Goal: Transaction & Acquisition: Download file/media

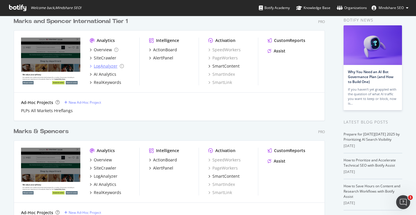
scroll to position [68, 0]
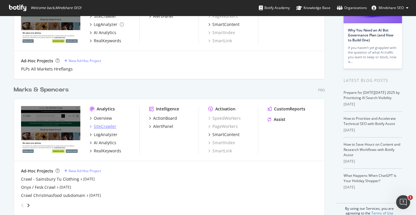
click at [104, 124] on div "SiteCrawler" at bounding box center [105, 127] width 22 height 6
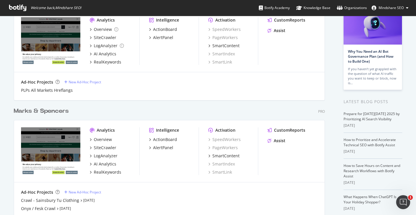
scroll to position [51, 0]
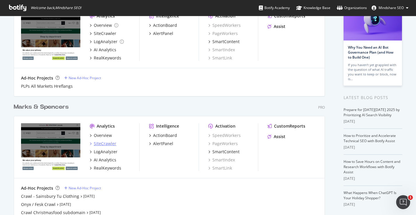
click at [104, 143] on div "SiteCrawler" at bounding box center [105, 144] width 22 height 6
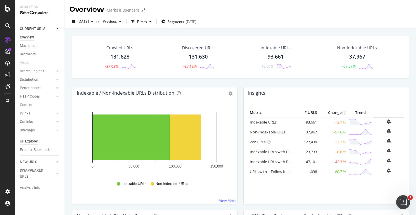
click at [34, 140] on div "Url Explorer" at bounding box center [29, 142] width 18 height 6
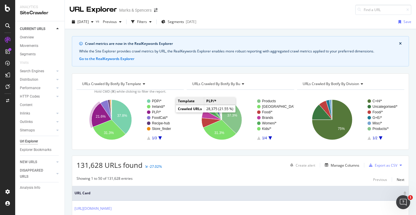
click at [150, 111] on rect "A chart." at bounding box center [162, 113] width 31 height 4
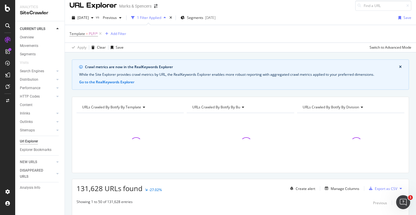
scroll to position [6, 0]
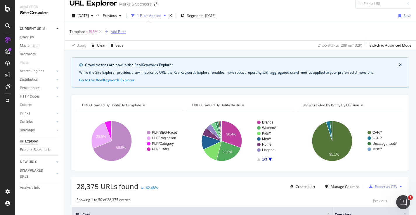
click at [115, 30] on div "Add Filter" at bounding box center [118, 31] width 15 height 5
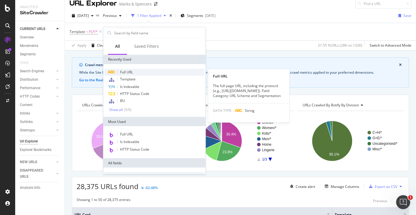
click at [134, 73] on div "Full URL" at bounding box center [154, 72] width 100 height 7
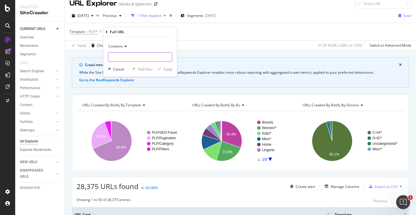
click at [126, 58] on input "text" at bounding box center [140, 56] width 64 height 9
click at [111, 57] on input "/reebok/mens|" at bounding box center [135, 56] width 55 height 9
click at [136, 56] on input "/reebok/mens|" at bounding box center [135, 56] width 55 height 9
click at [148, 58] on input "/reebok/mens|" at bounding box center [135, 56] width 55 height 9
paste input "/under-armour/mens"
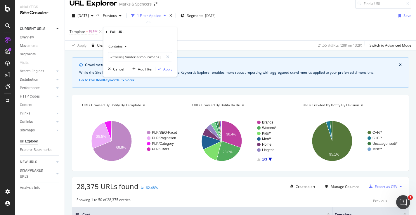
scroll to position [0, 0]
click at [158, 55] on input "/reebok/mens|/under-armour/mens|" at bounding box center [135, 56] width 55 height 9
paste input "/brands/puma/mens"
type input "/reebok/mens|/under-armour/mens|/brands/puma/mens"
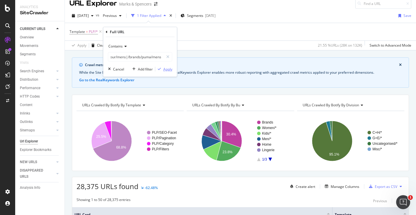
scroll to position [0, 0]
click at [169, 69] on div "Apply" at bounding box center [167, 69] width 9 height 5
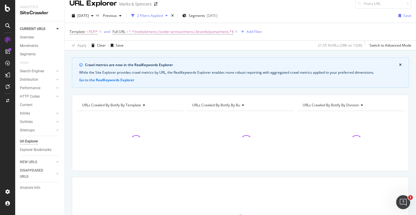
click at [259, 107] on div "URLs Crawled By Botify By bu" at bounding box center [239, 105] width 97 height 9
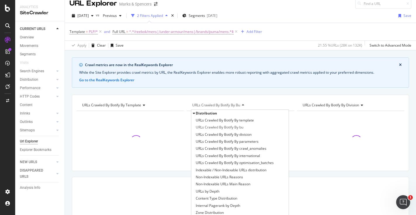
click at [274, 103] on div "URLs Crawled By Botify By bu" at bounding box center [239, 105] width 97 height 9
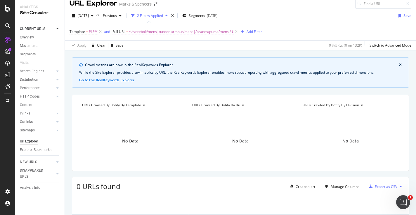
click at [174, 33] on span "^.*/reebok/mens|/under-armour/mens|/brands/puma/mens.*$" at bounding box center [181, 32] width 104 height 8
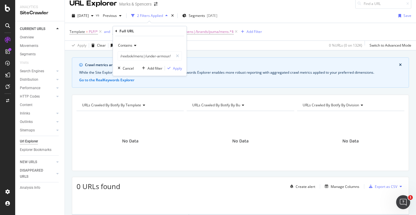
click at [126, 45] on span "Contains" at bounding box center [125, 45] width 14 height 5
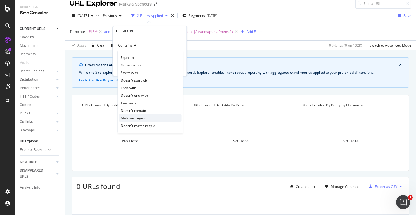
click at [137, 116] on span "Matches regex" at bounding box center [133, 118] width 24 height 5
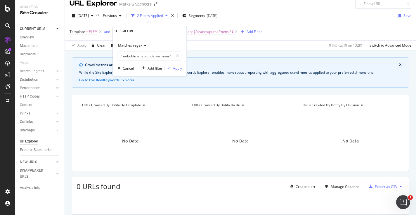
click at [175, 71] on button "Apply" at bounding box center [173, 68] width 17 height 6
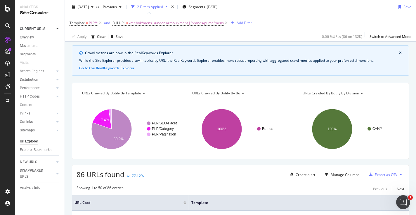
scroll to position [5, 0]
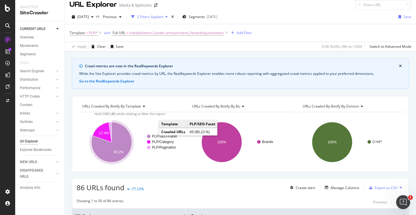
click at [166, 136] on text "PLP/SEO-Facet" at bounding box center [164, 137] width 25 height 4
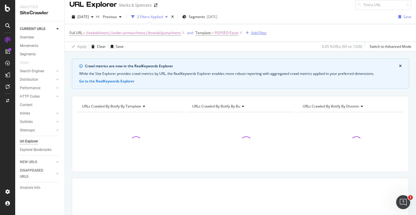
click at [266, 34] on div "Add Filter" at bounding box center [258, 32] width 15 height 5
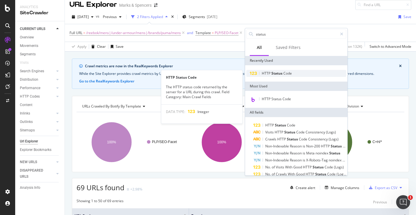
type input "status"
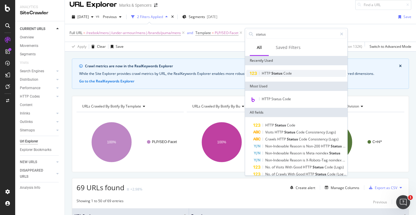
click at [269, 75] on span "HTTP" at bounding box center [267, 73] width 10 height 5
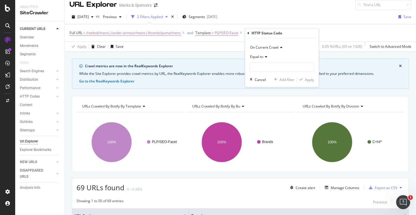
click at [292, 15] on div "[DATE] vs Previous 2 Filters Applied Segments [DATE] Save" at bounding box center [240, 18] width 351 height 12
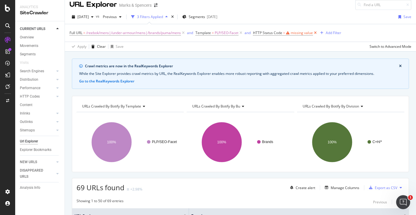
click at [317, 32] on icon at bounding box center [315, 33] width 5 height 6
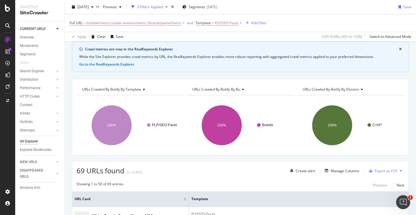
scroll to position [30, 0]
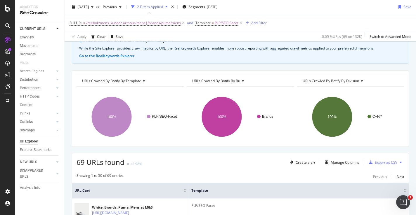
click at [393, 164] on div "Export as CSV" at bounding box center [385, 162] width 22 height 5
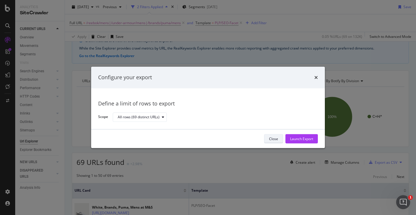
click at [274, 140] on div "Close" at bounding box center [273, 139] width 9 height 5
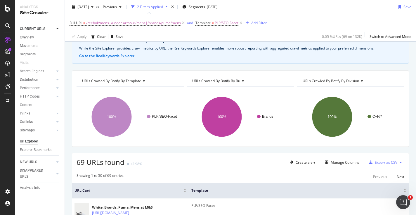
scroll to position [68, 0]
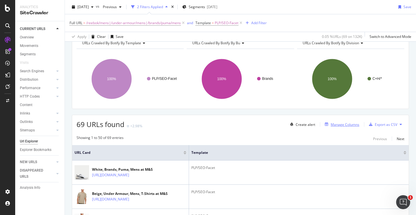
click at [345, 127] on div "Manage Columns" at bounding box center [344, 124] width 29 height 5
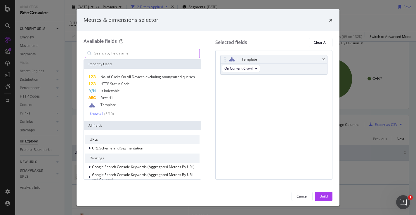
type input "m"
type input "j"
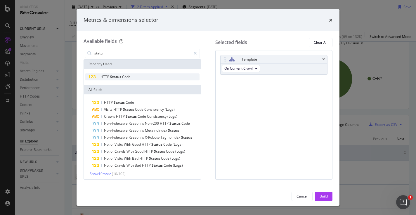
type input "statu"
click at [113, 74] on span "Status" at bounding box center [116, 76] width 12 height 5
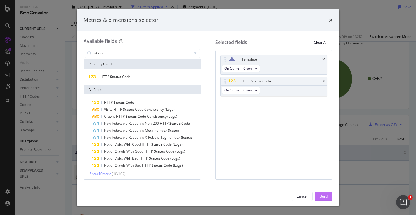
click at [325, 197] on div "Build" at bounding box center [323, 196] width 8 height 5
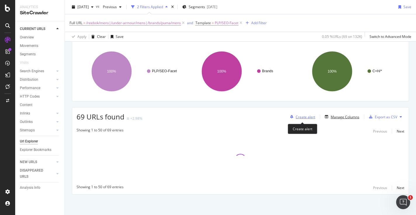
scroll to position [76, 0]
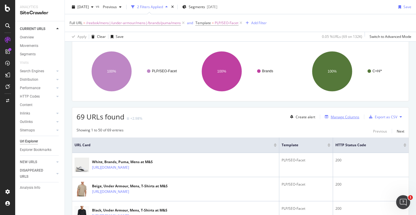
click at [345, 117] on div "Manage Columns" at bounding box center [344, 117] width 29 height 5
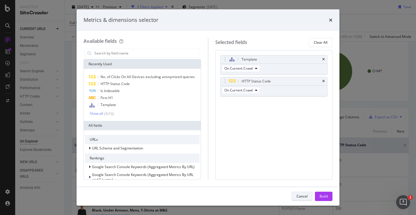
click at [304, 194] on div "Cancel" at bounding box center [301, 197] width 11 height 8
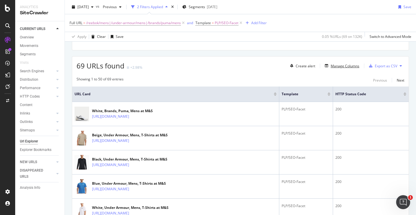
scroll to position [97, 0]
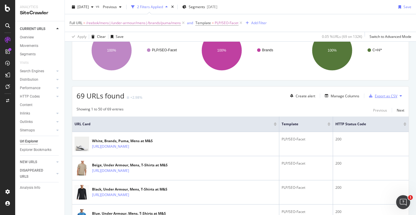
click at [389, 97] on div "Export as CSV" at bounding box center [385, 96] width 22 height 5
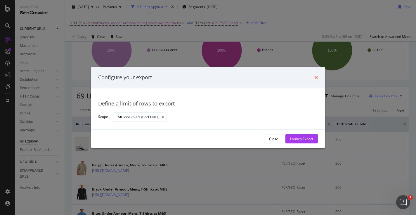
click at [315, 77] on icon "times" at bounding box center [316, 77] width 4 height 5
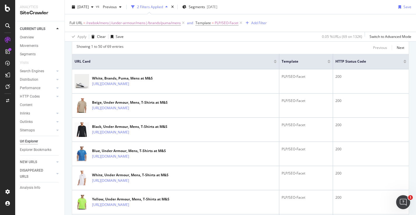
scroll to position [187, 0]
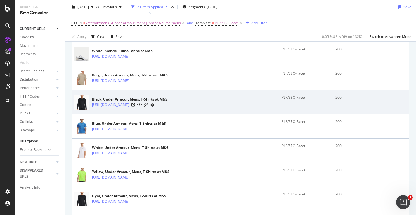
click at [344, 96] on div "200" at bounding box center [370, 97] width 71 height 5
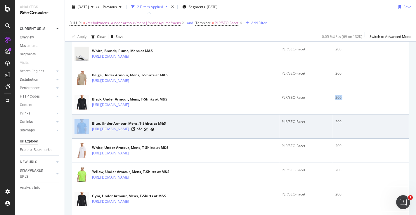
click at [346, 122] on div "200" at bounding box center [370, 121] width 71 height 5
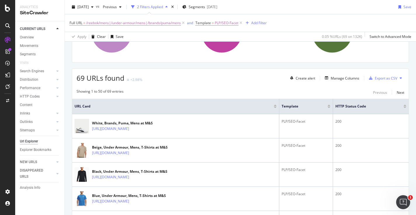
scroll to position [115, 0]
click at [388, 79] on div "Export as CSV" at bounding box center [385, 77] width 22 height 5
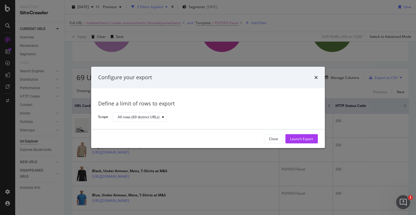
click at [294, 46] on div "Configure your export Define a limit of rows to export Scope All rows (69 disti…" at bounding box center [208, 107] width 416 height 215
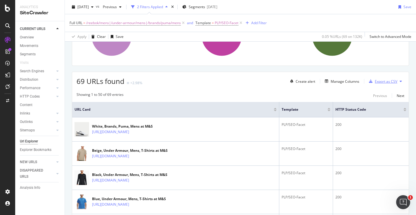
scroll to position [112, 0]
click at [356, 84] on div "Manage Columns" at bounding box center [340, 81] width 37 height 6
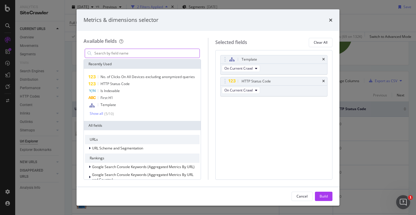
click at [104, 55] on input "modal" at bounding box center [147, 53] width 106 height 9
type input "b"
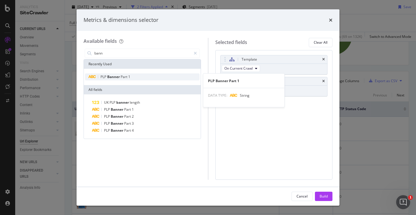
type input "bann"
click at [134, 78] on div "PLP Banner Part 1" at bounding box center [142, 77] width 114 height 7
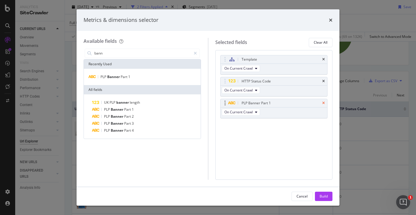
click at [323, 102] on icon "times" at bounding box center [323, 104] width 3 height 4
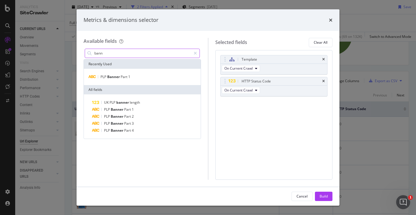
click at [123, 53] on input "bann" at bounding box center [142, 53] width 97 height 9
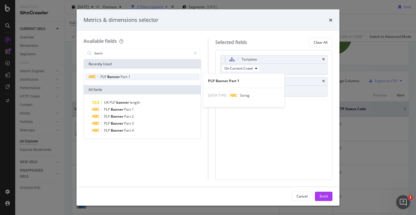
click at [123, 76] on span "Part" at bounding box center [125, 76] width 8 height 5
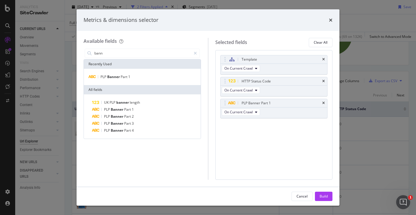
click at [326, 196] on div "Build" at bounding box center [323, 196] width 8 height 5
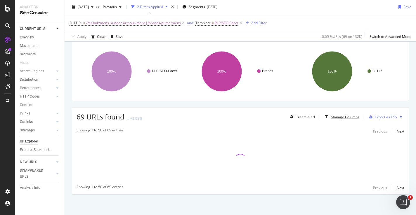
scroll to position [76, 0]
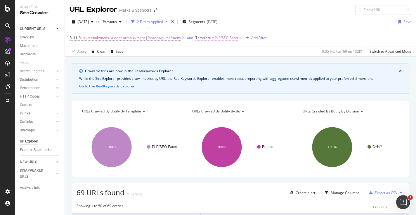
click at [219, 39] on span "PLP/SEO-Facet" at bounding box center [227, 38] width 24 height 8
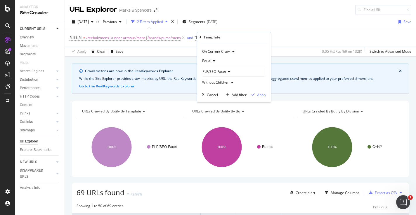
click at [213, 60] on icon at bounding box center [213, 61] width 4 height 4
click at [214, 79] on span "Not Equal" at bounding box center [213, 80] width 16 height 5
click at [229, 72] on icon at bounding box center [228, 72] width 4 height 4
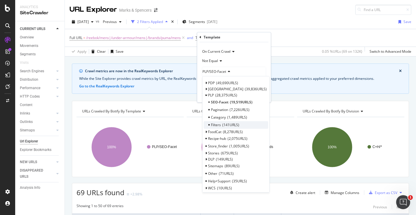
scroll to position [1, 0]
click at [226, 111] on span "Pagination" at bounding box center [219, 108] width 17 height 5
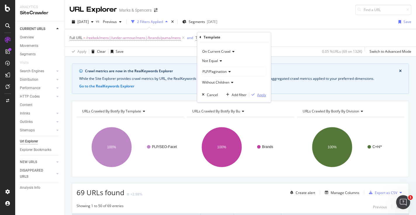
drag, startPoint x: 257, startPoint y: 93, endPoint x: 236, endPoint y: 63, distance: 37.3
click at [257, 93] on div "Apply" at bounding box center [261, 95] width 9 height 5
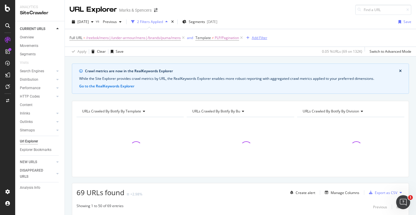
click at [252, 38] on div "button" at bounding box center [248, 38] width 8 height 4
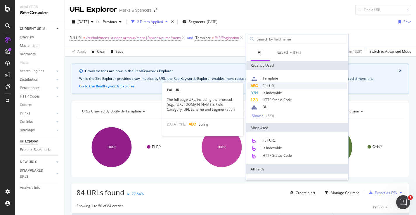
click at [276, 85] on div "Full URL" at bounding box center [297, 86] width 100 height 7
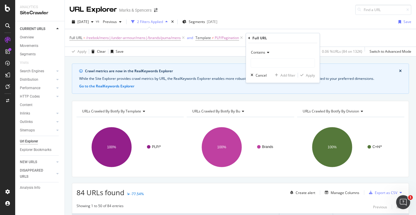
click at [268, 53] on icon at bounding box center [267, 53] width 4 height 4
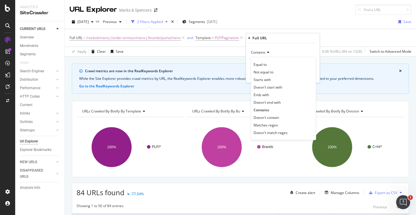
click at [268, 53] on icon at bounding box center [267, 53] width 4 height 4
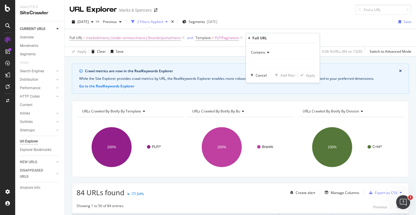
click at [259, 36] on div "Full URL" at bounding box center [259, 38] width 15 height 5
click at [250, 37] on div "Full URL" at bounding box center [282, 38] width 69 height 10
click at [249, 38] on icon at bounding box center [249, 38] width 2 height 4
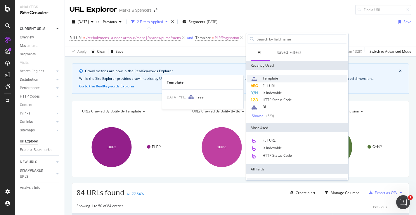
click at [273, 79] on span "Template" at bounding box center [269, 78] width 15 height 5
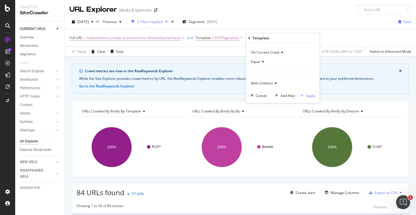
click at [264, 63] on div "Equal" at bounding box center [282, 61] width 64 height 9
click at [266, 81] on span "Not Equal" at bounding box center [261, 81] width 16 height 5
click at [266, 74] on div at bounding box center [283, 72] width 64 height 9
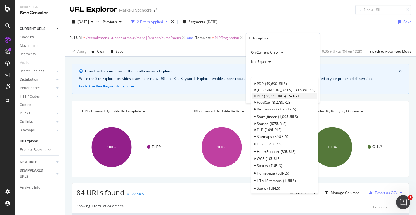
click at [255, 96] on icon at bounding box center [255, 97] width 2 height 4
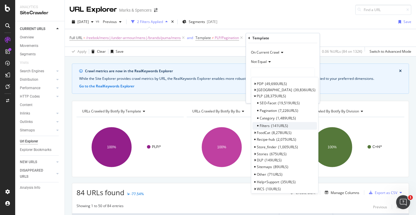
click at [287, 125] on span "141 URLS" at bounding box center [279, 125] width 17 height 5
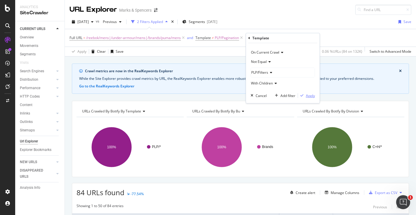
click at [308, 95] on div "Apply" at bounding box center [310, 95] width 9 height 5
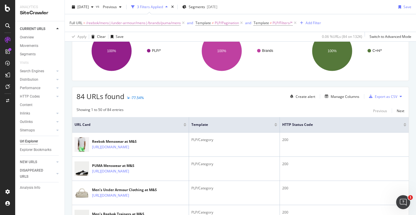
scroll to position [97, 0]
click at [346, 96] on div "Manage Columns" at bounding box center [344, 96] width 29 height 5
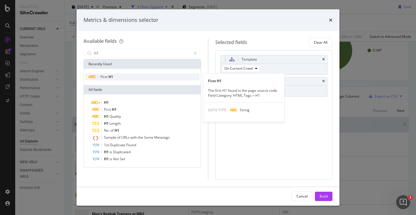
type input "h1"
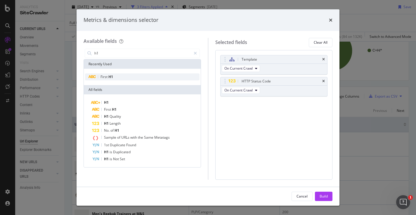
click at [130, 74] on div "First H1" at bounding box center [142, 77] width 114 height 7
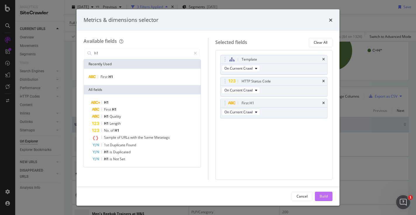
click at [323, 198] on div "Build" at bounding box center [323, 196] width 8 height 5
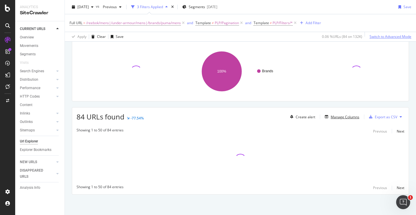
scroll to position [76, 0]
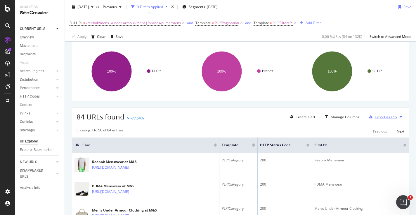
click at [385, 118] on div "Export as CSV" at bounding box center [385, 117] width 22 height 5
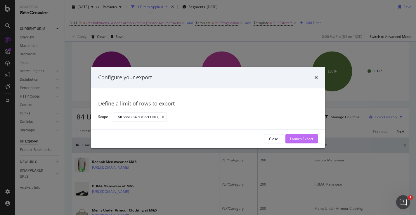
click at [291, 139] on div "Launch Export" at bounding box center [301, 139] width 23 height 5
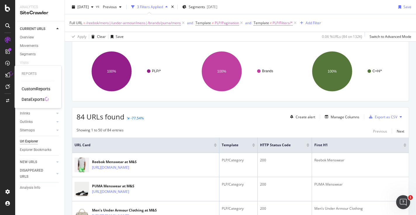
click at [9, 72] on div at bounding box center [7, 74] width 9 height 9
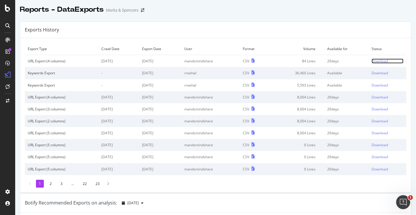
click at [379, 60] on div "Download" at bounding box center [379, 61] width 16 height 5
